Goal: Connect with others: Connect with others

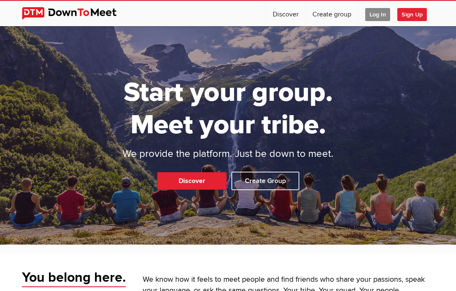
click at [374, 21] on span "Log In" at bounding box center [377, 14] width 25 height 13
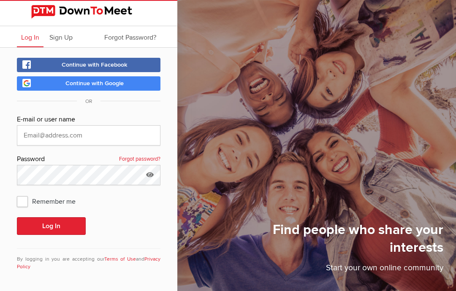
click at [380, 14] on div "Find people who share your interests Start your own online community" at bounding box center [285, 145] width 342 height 291
click at [82, 143] on input "text" at bounding box center [89, 135] width 144 height 20
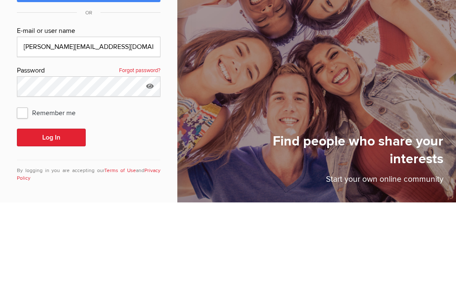
scroll to position [34, 0]
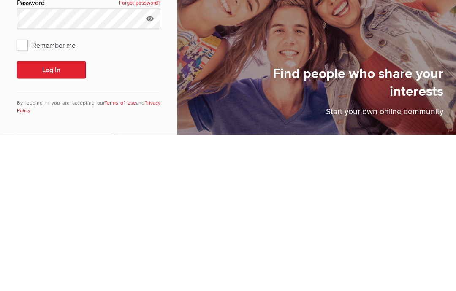
click at [60, 217] on button "Log In" at bounding box center [51, 226] width 69 height 18
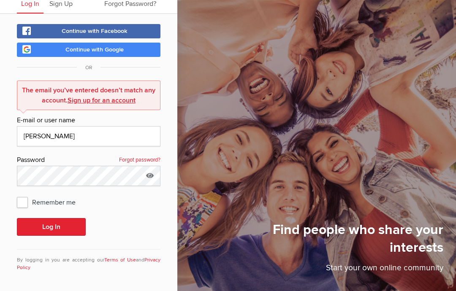
scroll to position [35, 0]
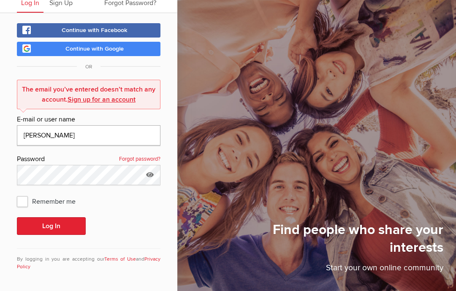
click at [78, 135] on input "[PERSON_NAME]" at bounding box center [89, 135] width 144 height 20
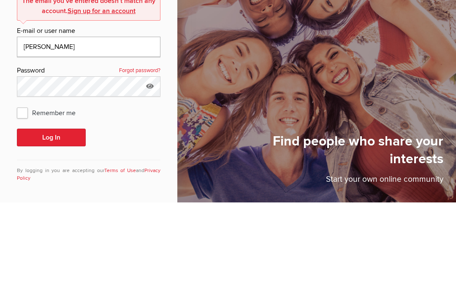
click at [51, 217] on button "Log In" at bounding box center [51, 226] width 69 height 18
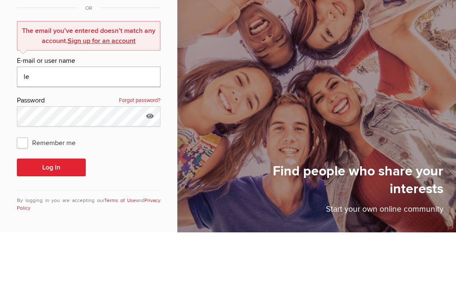
type input "l"
type input "€"
type input "@"
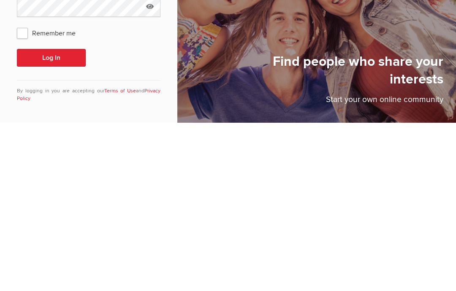
type input "[PERSON_NAME][EMAIL_ADDRESS][DOMAIN_NAME]"
click at [65, 217] on button "Log In" at bounding box center [51, 226] width 69 height 18
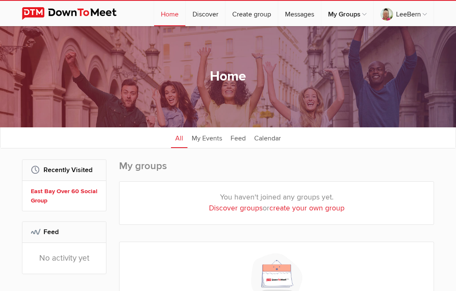
click at [74, 195] on link "East Bay Over 60 Social Group" at bounding box center [65, 196] width 69 height 18
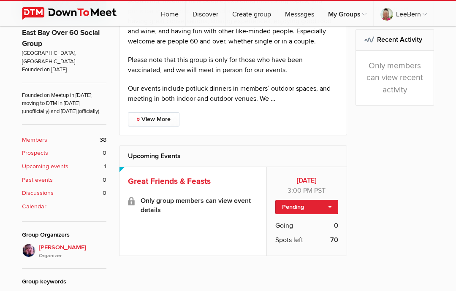
scroll to position [193, 0]
click at [194, 291] on div "This group is for outgoing, interested and curious people who enjoy socializing…" at bounding box center [228, 150] width 456 height 364
click at [194, 185] on span "Great Friends & Feasts" at bounding box center [169, 181] width 83 height 10
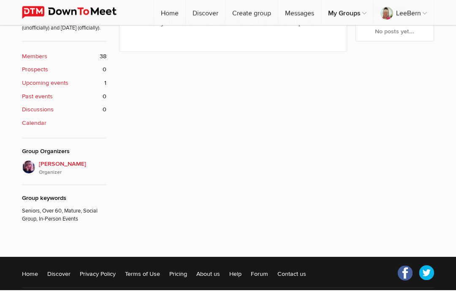
scroll to position [275, 0]
